Goal: Information Seeking & Learning: Understand process/instructions

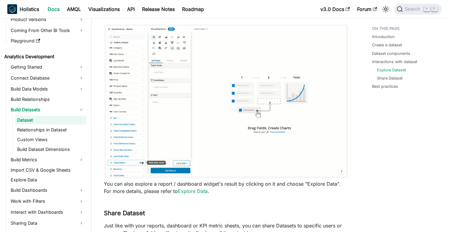
scroll to position [78, 0]
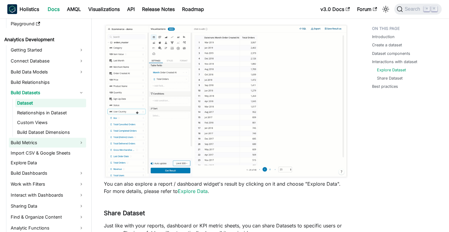
click at [32, 142] on link "Build Metrics" at bounding box center [47, 143] width 77 height 10
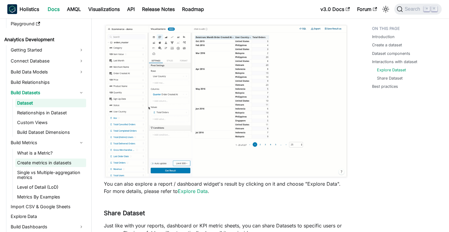
click at [60, 164] on link "Create metrics in datasets" at bounding box center [50, 163] width 71 height 9
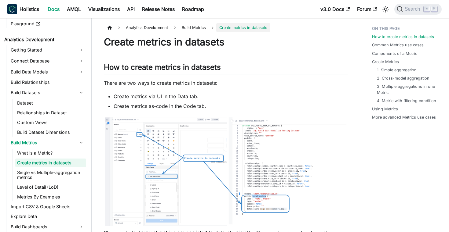
drag, startPoint x: 144, startPoint y: 100, endPoint x: 190, endPoint y: 107, distance: 46.9
click at [190, 107] on ul "Create metrics via UI in the Data tab. Create metrics as-code in the Code tab." at bounding box center [226, 101] width 244 height 17
click at [190, 107] on li "Create metrics as-code in the Code tab." at bounding box center [231, 106] width 234 height 7
drag, startPoint x: 218, startPoint y: 107, endPoint x: 162, endPoint y: 93, distance: 57.7
click at [162, 93] on ul "Create metrics via UI in the Data tab. Create metrics as-code in the Code tab." at bounding box center [226, 101] width 244 height 17
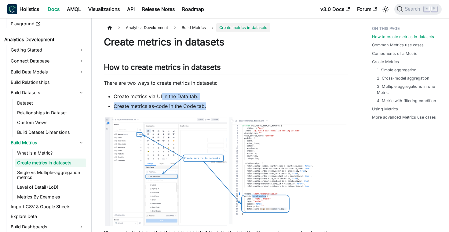
click at [162, 93] on li "Create metrics via UI in the Data tab." at bounding box center [231, 96] width 234 height 7
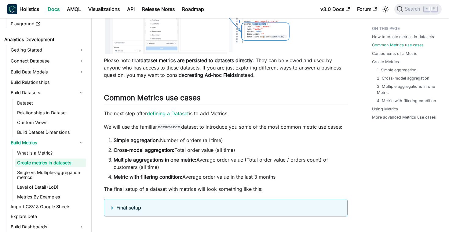
scroll to position [204, 0]
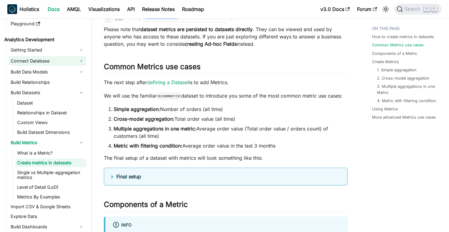
click at [78, 58] on link "Connect Database" at bounding box center [47, 61] width 77 height 10
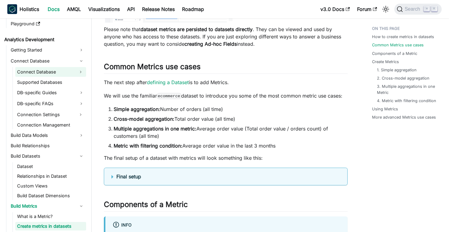
click at [56, 75] on link "Connect Database" at bounding box center [45, 72] width 60 height 10
